Goal: Information Seeking & Learning: Learn about a topic

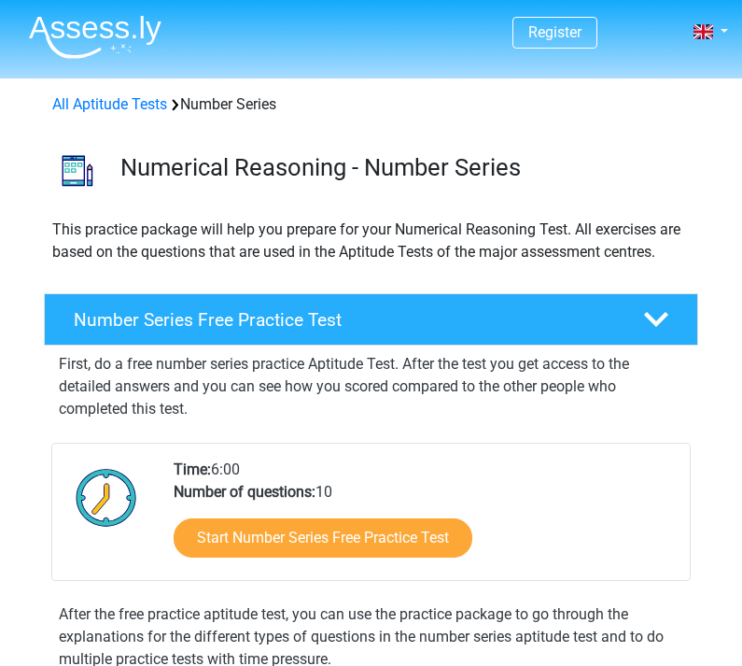
click at [125, 323] on h4 "Number Series Free Practice Test" at bounding box center [345, 319] width 542 height 21
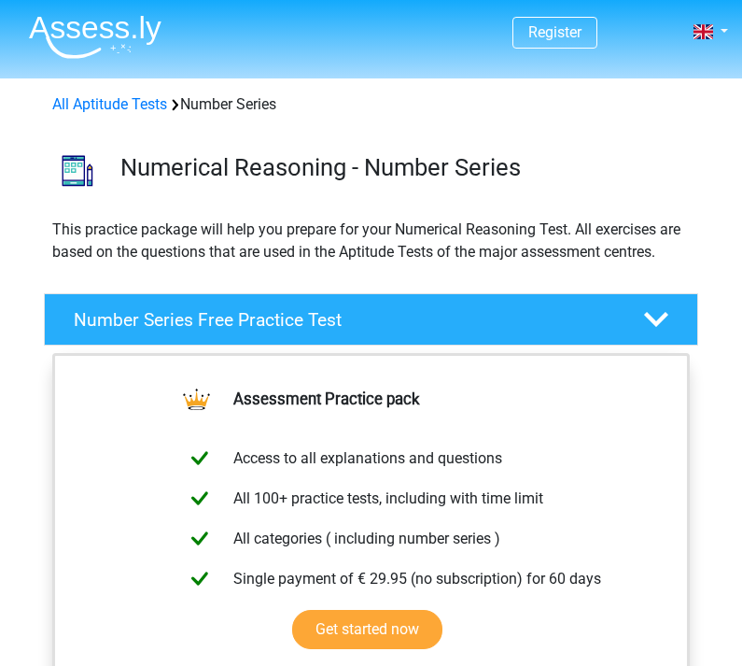
click at [137, 302] on div "Number Series Free Practice Test" at bounding box center [371, 319] width 654 height 52
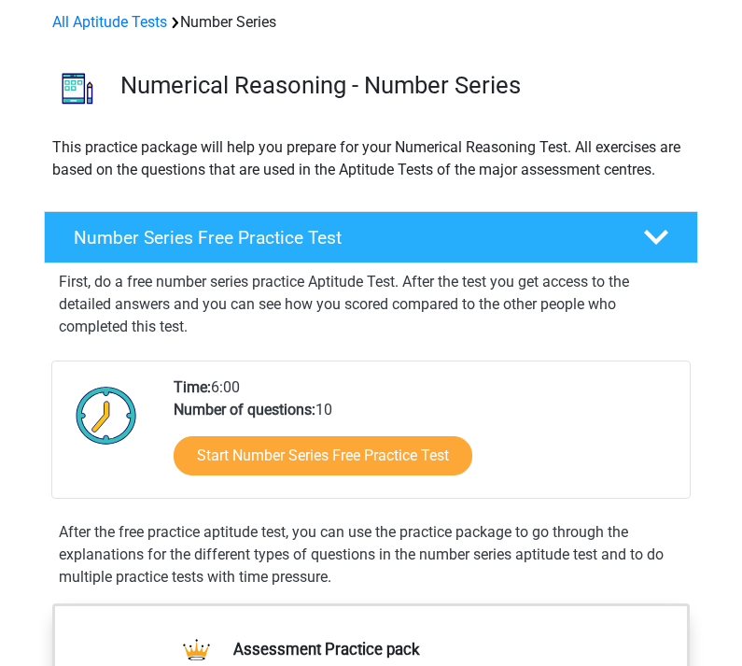
scroll to position [83, 0]
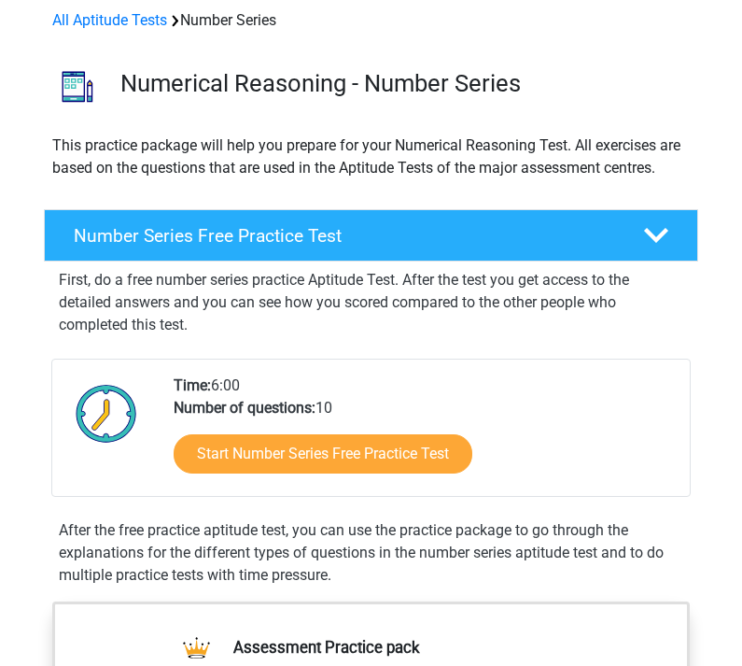
click at [225, 450] on link "Start Number Series Free Practice Test" at bounding box center [323, 454] width 299 height 39
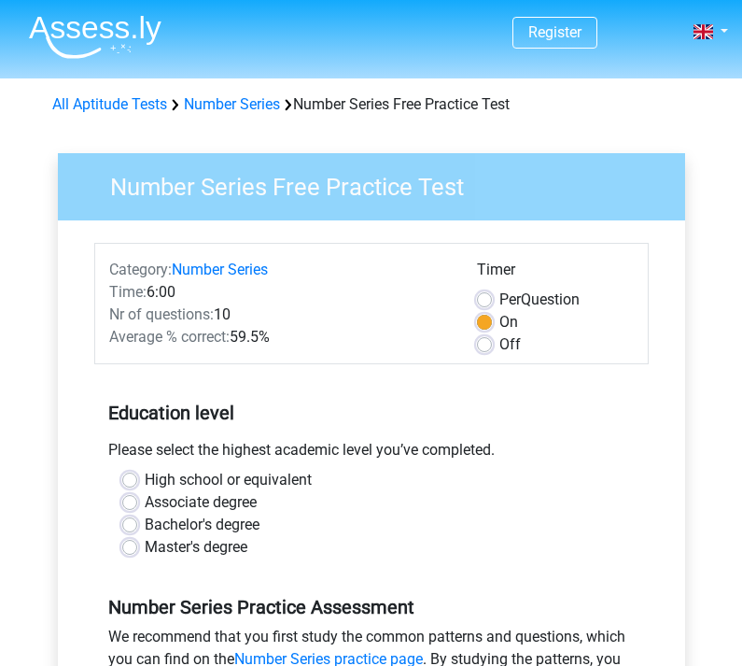
click at [471, 305] on div "Timer Per Question On Off" at bounding box center [555, 307] width 184 height 97
click at [499, 307] on label "Per Question" at bounding box center [539, 299] width 80 height 22
click at [479, 307] on input "Per Question" at bounding box center [484, 297] width 15 height 19
radio input "true"
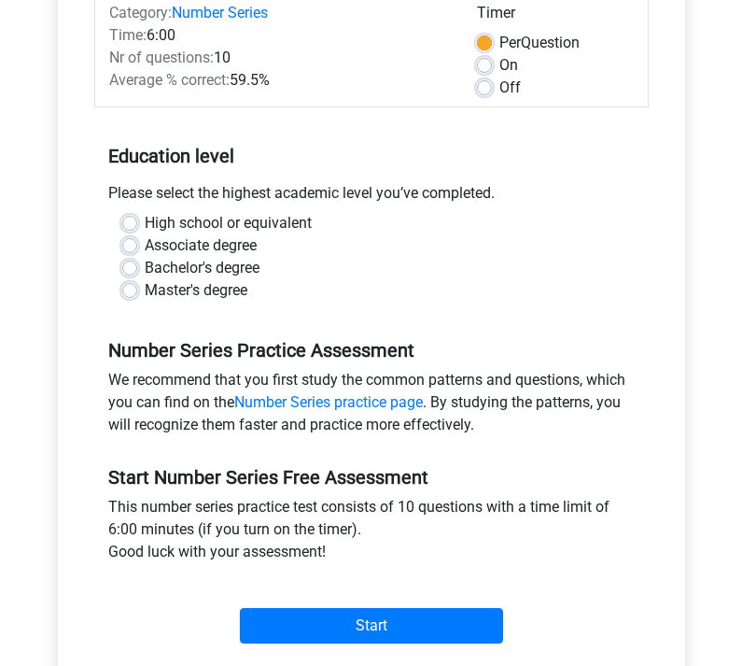
scroll to position [258, 0]
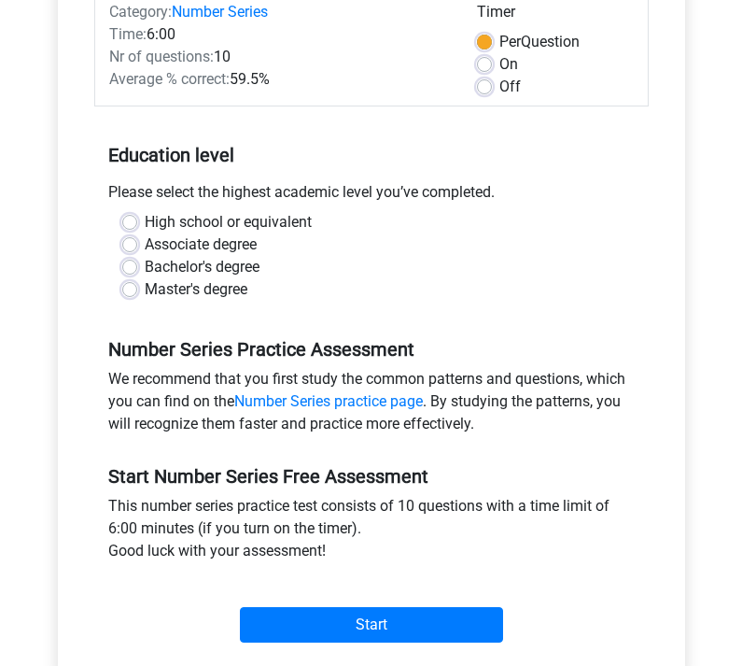
click at [145, 220] on label "High school or equivalent" at bounding box center [228, 222] width 167 height 22
click at [134, 220] on input "High school or equivalent" at bounding box center [129, 220] width 15 height 19
radio input "true"
click at [126, 278] on div "Master's degree" at bounding box center [371, 289] width 499 height 22
click at [145, 260] on label "Bachelor's degree" at bounding box center [202, 267] width 115 height 22
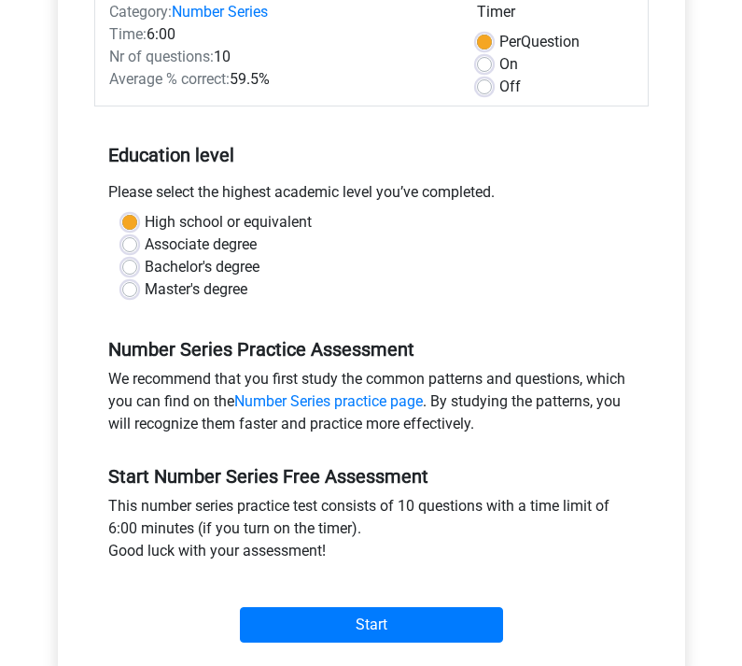
click at [135, 260] on input "Bachelor's degree" at bounding box center [129, 265] width 15 height 19
radio input "true"
click at [145, 228] on label "High school or equivalent" at bounding box center [228, 222] width 167 height 22
click at [122, 228] on input "High school or equivalent" at bounding box center [129, 220] width 15 height 19
radio input "true"
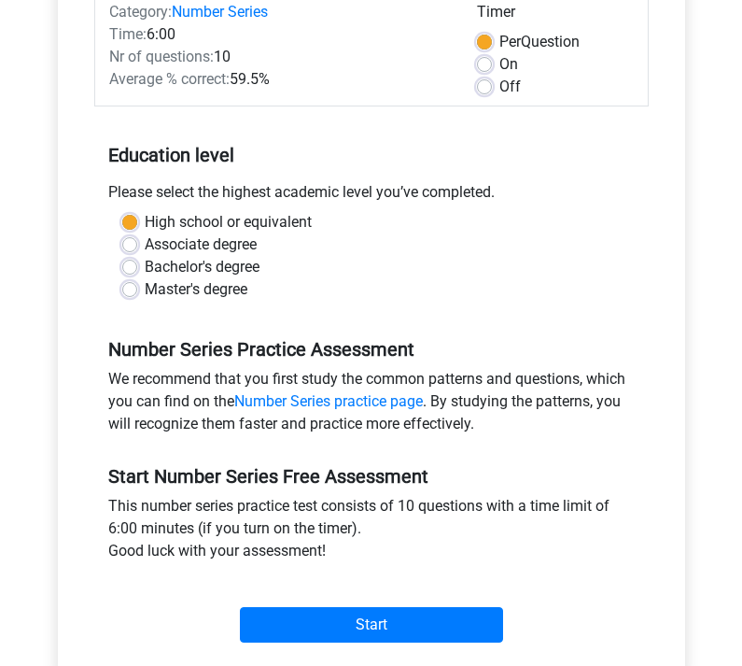
click at [285, 608] on input "Start" at bounding box center [371, 624] width 263 height 35
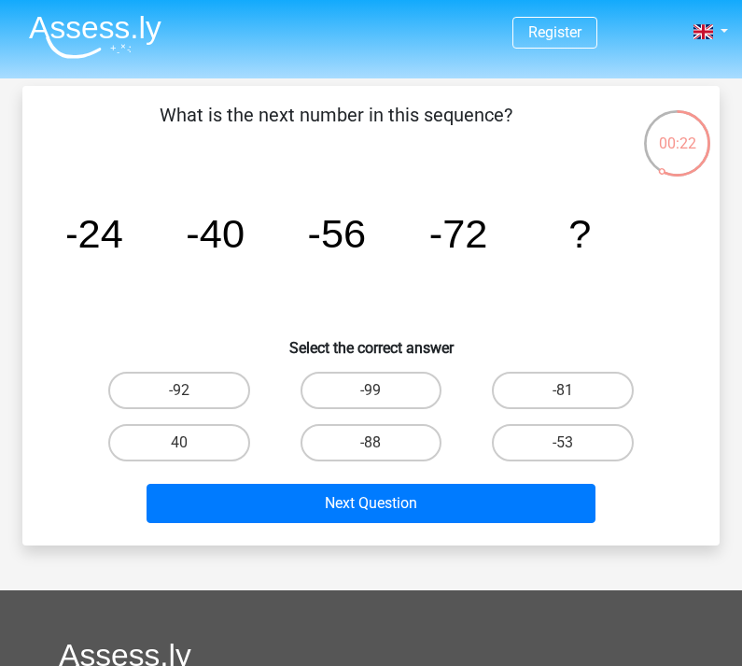
click at [381, 435] on label "-88" at bounding box center [372, 442] width 142 height 37
click at [381, 443] on input "-88" at bounding box center [377, 449] width 12 height 12
radio input "true"
click at [364, 502] on button "Next Question" at bounding box center [371, 503] width 449 height 39
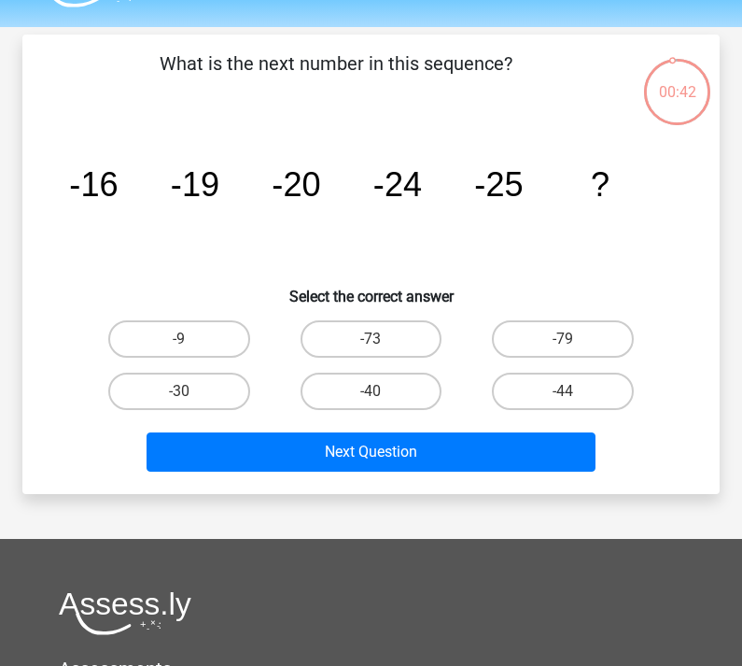
scroll to position [19, 0]
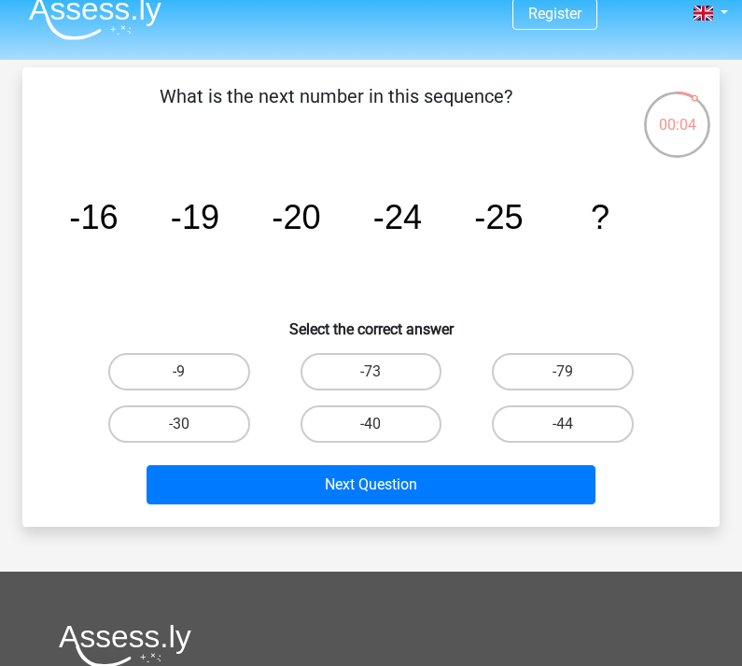
click at [198, 370] on label "-9" at bounding box center [179, 371] width 142 height 37
click at [191, 372] on input "-9" at bounding box center [185, 378] width 12 height 12
radio input "true"
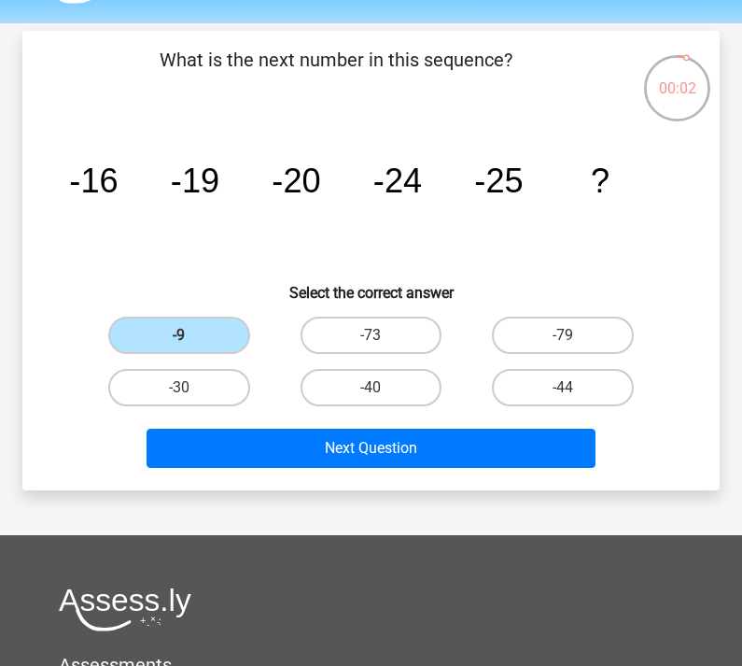
scroll to position [70, 0]
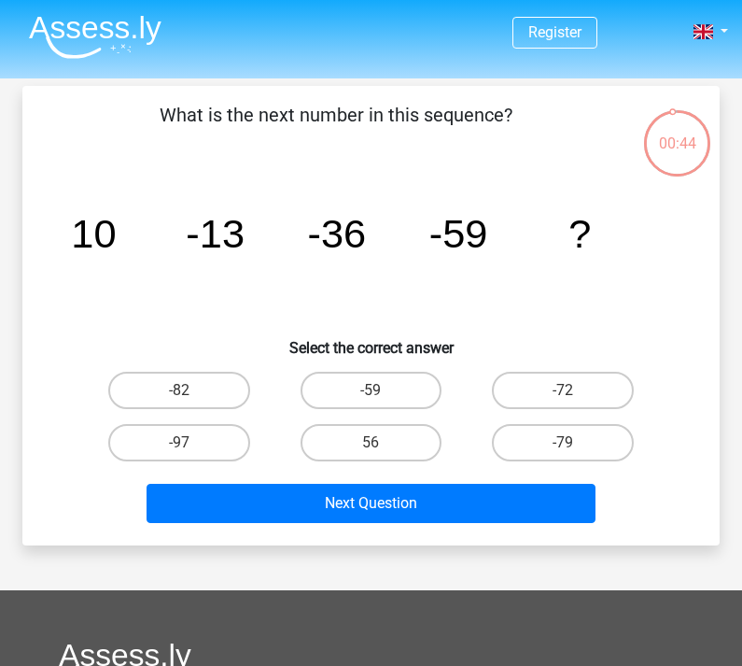
scroll to position [130, 0]
